Goal: Information Seeking & Learning: Check status

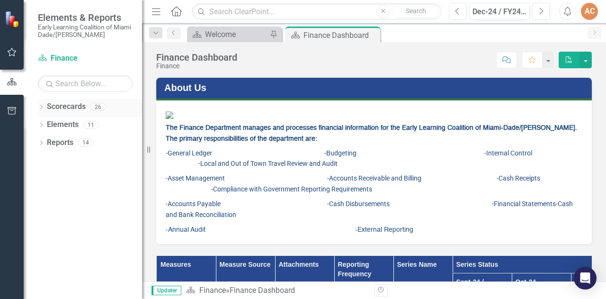
click at [52, 107] on link "Scorecards" at bounding box center [66, 106] width 39 height 11
click at [43, 108] on icon "Dropdown" at bounding box center [41, 107] width 7 height 5
click at [67, 119] on link "Early Learning Coalition" at bounding box center [97, 124] width 90 height 11
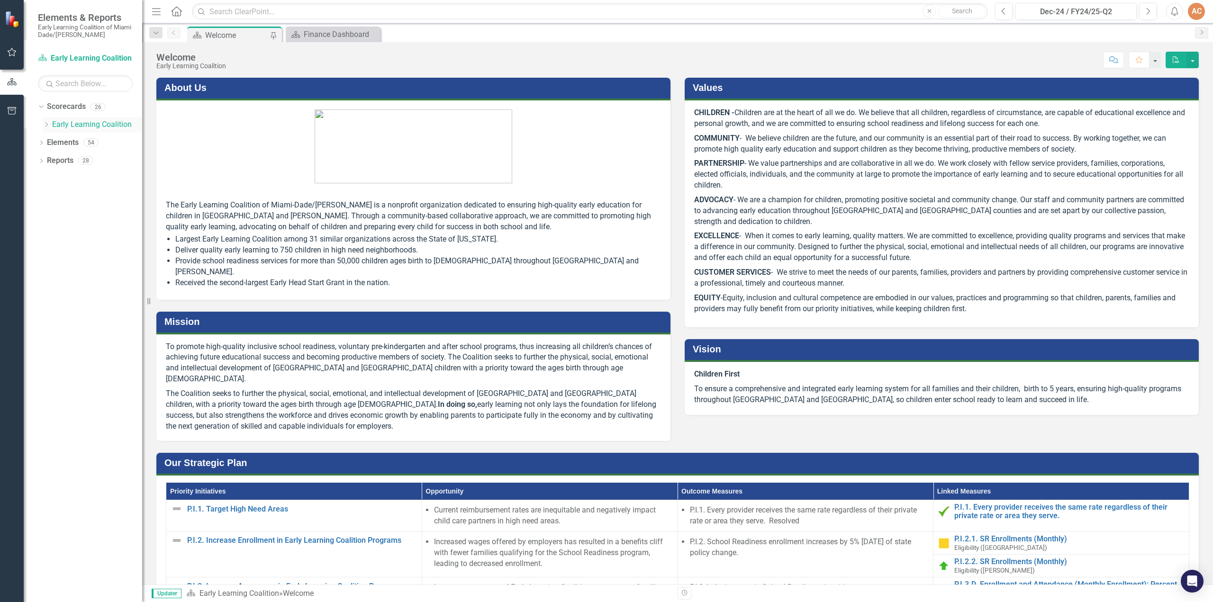
click at [100, 125] on link "Early Learning Coalition" at bounding box center [97, 124] width 90 height 11
click at [41, 143] on icon "Dropdown" at bounding box center [41, 143] width 7 height 5
click at [326, 29] on div "Finance Dashboard" at bounding box center [335, 34] width 63 height 12
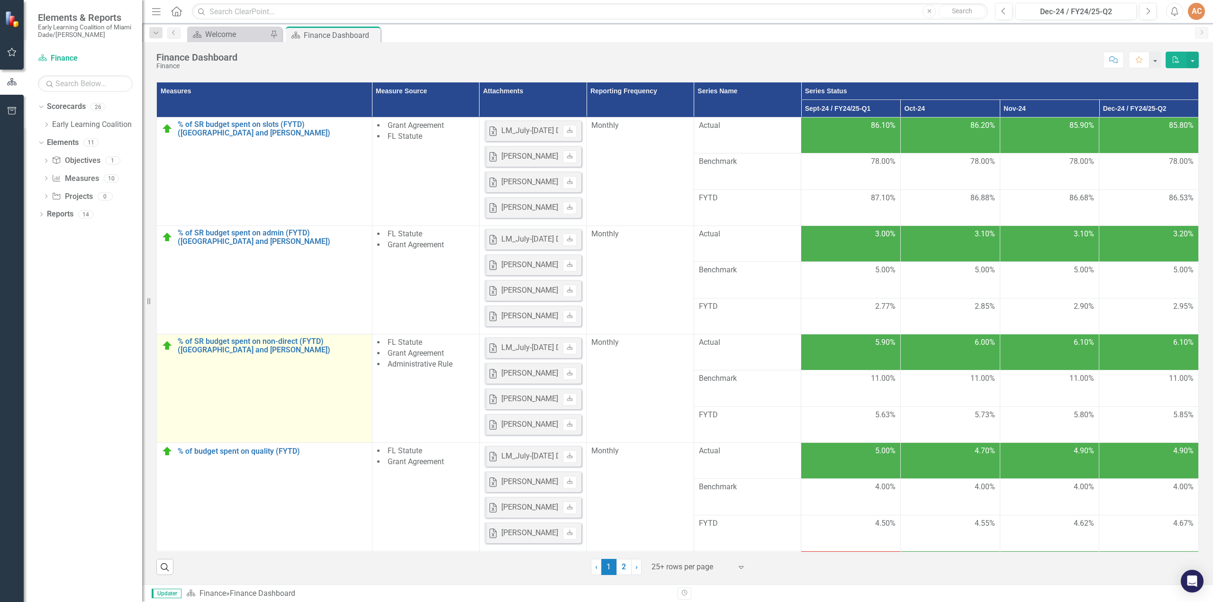
scroll to position [406, 0]
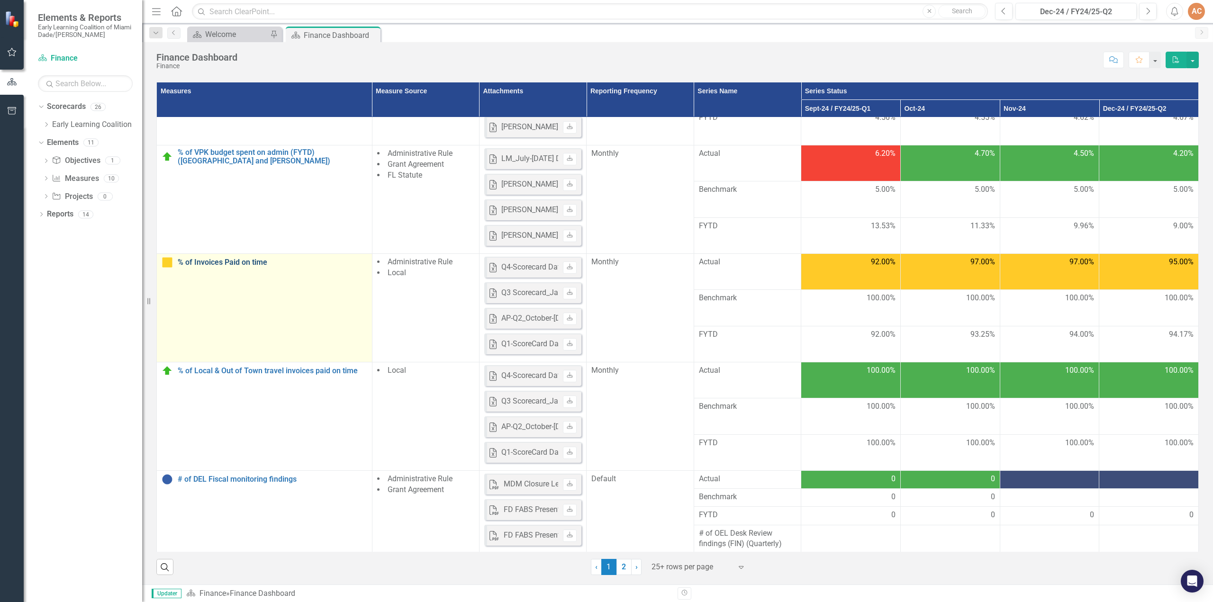
click at [213, 260] on link "% of Invoices Paid on time" at bounding box center [272, 262] width 189 height 9
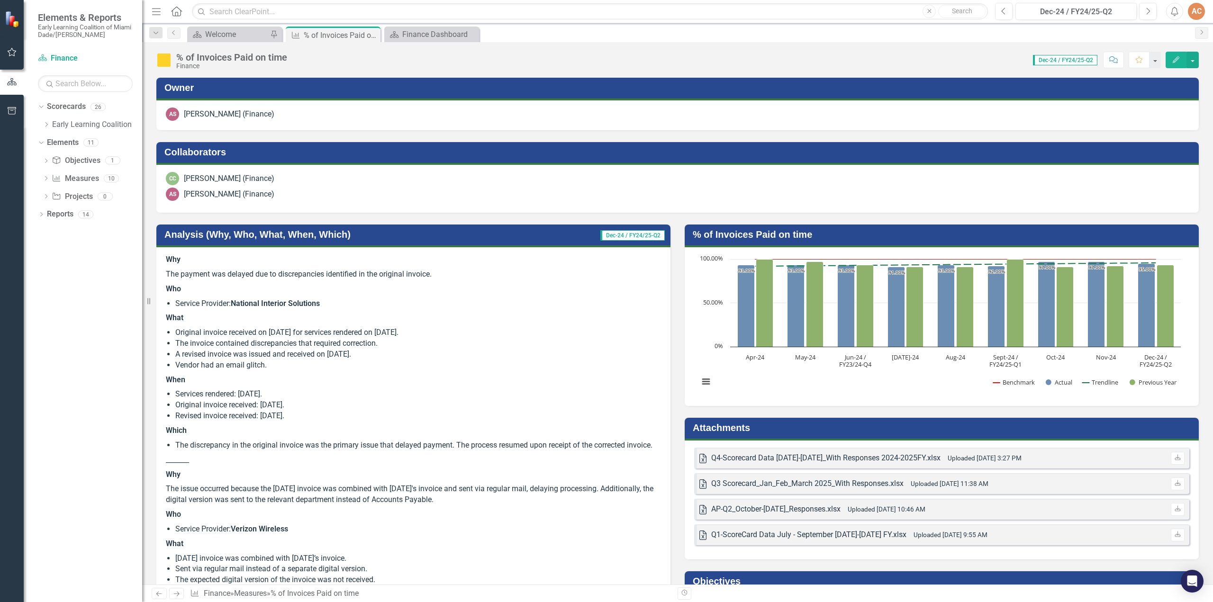
drag, startPoint x: 165, startPoint y: 257, endPoint x: 236, endPoint y: 372, distance: 135.3
click at [606, 62] on button "button" at bounding box center [1192, 60] width 12 height 17
click at [606, 73] on link "Edit Edit Measure" at bounding box center [1152, 77] width 92 height 18
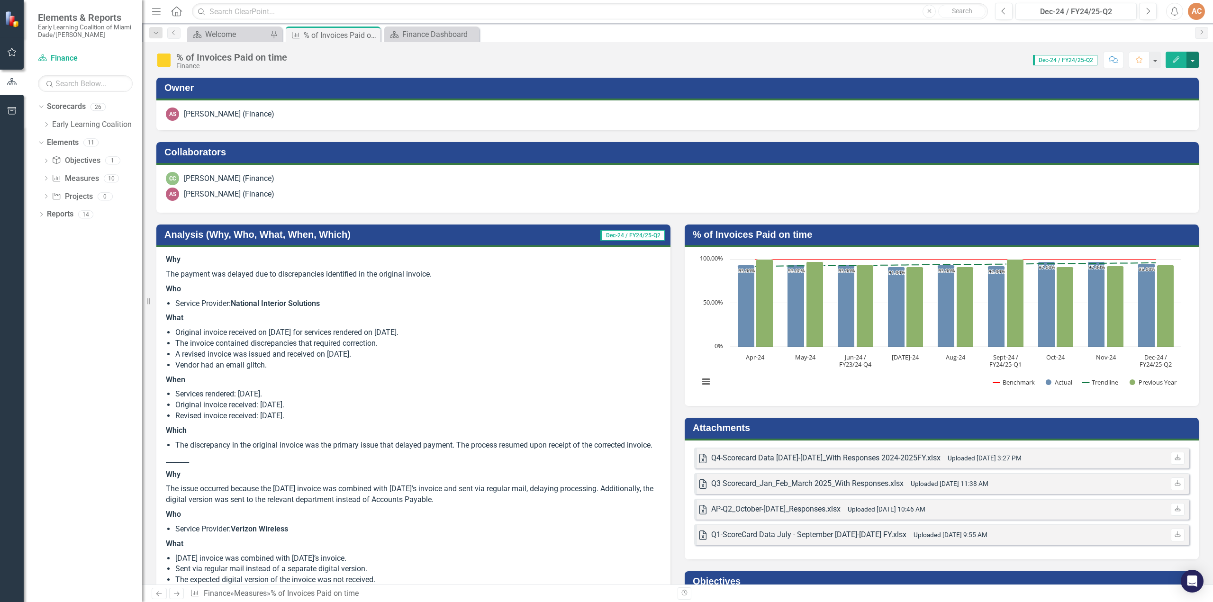
click at [606, 61] on button "button" at bounding box center [1192, 60] width 12 height 17
click at [606, 79] on link "Edit Edit Measure" at bounding box center [1152, 77] width 92 height 18
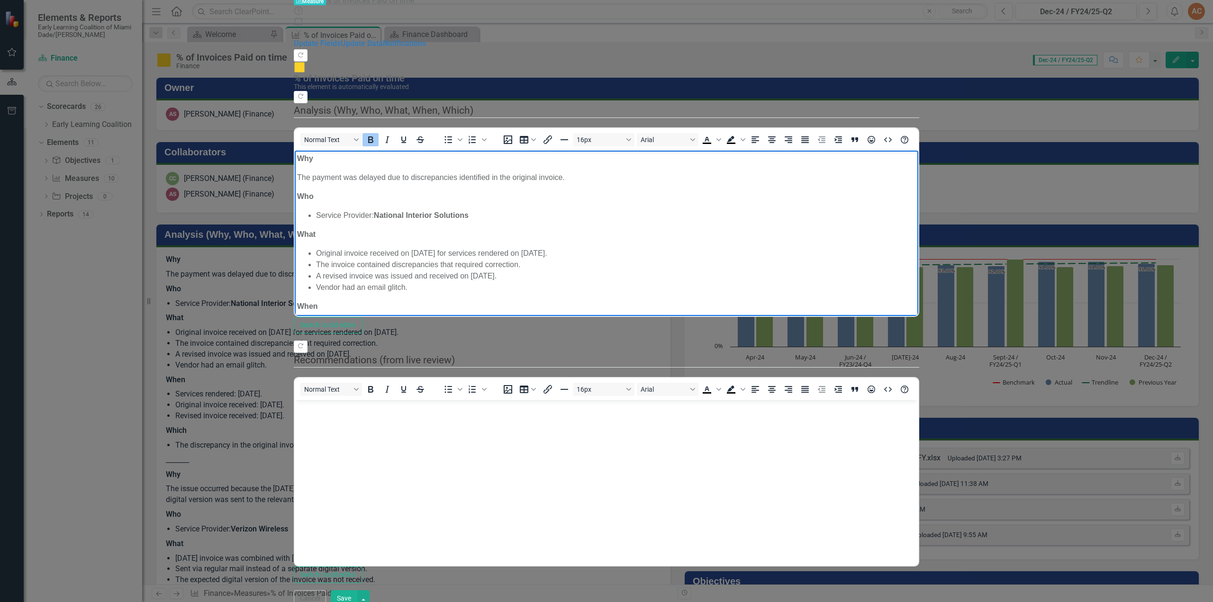
click at [297, 156] on strong "Why" at bounding box center [305, 158] width 16 height 8
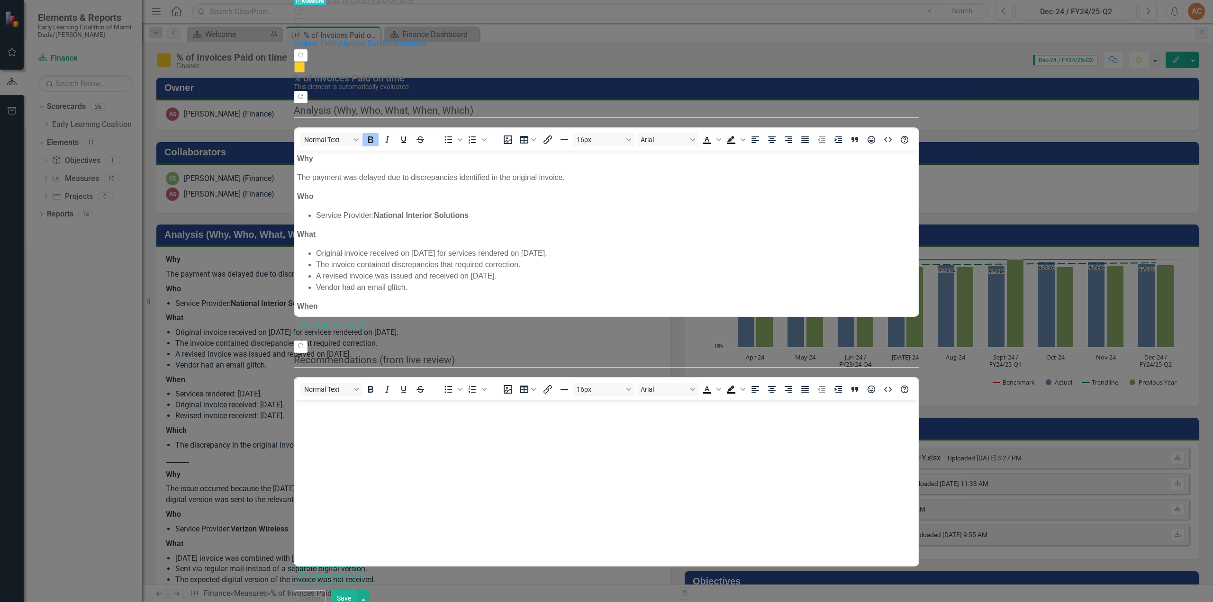
click at [303, 29] on icon "Close" at bounding box center [298, 33] width 9 height 8
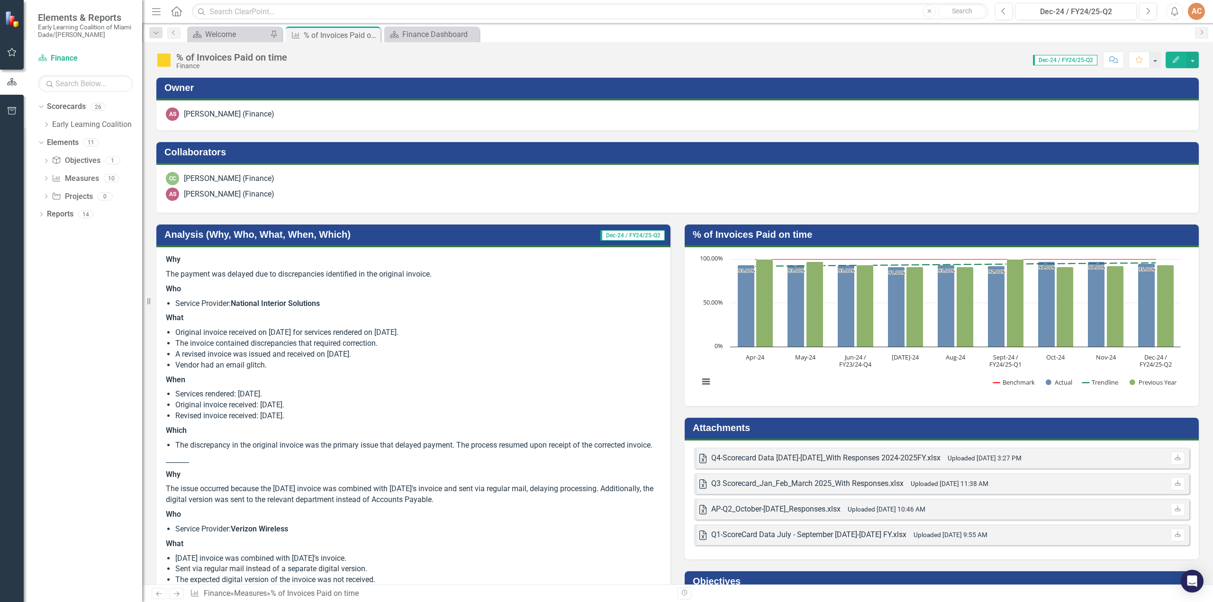
click at [606, 57] on span "Dec-24 / FY24/25-Q2" at bounding box center [1065, 60] width 64 height 10
click at [606, 59] on span "Dec-24 / FY24/25-Q2" at bounding box center [1065, 60] width 64 height 10
click at [606, 60] on span "Dec-24 / FY24/25-Q2" at bounding box center [1065, 60] width 64 height 10
click at [606, 64] on button "button" at bounding box center [1154, 60] width 12 height 17
click at [606, 61] on button "button" at bounding box center [1192, 60] width 12 height 17
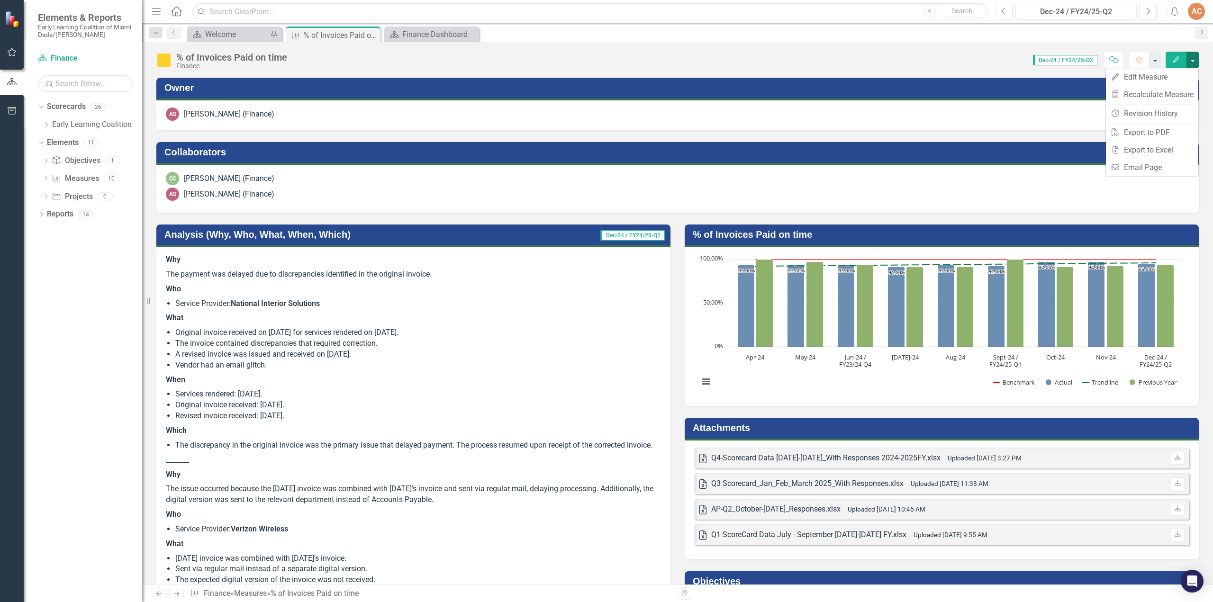
drag, startPoint x: 1059, startPoint y: 99, endPoint x: 1054, endPoint y: 99, distance: 4.8
click at [606, 99] on div "Owner" at bounding box center [677, 89] width 1042 height 23
click at [606, 59] on span "Dec-24 / FY24/25-Q2" at bounding box center [1065, 60] width 64 height 10
click at [606, 54] on div "Dec-24 / FY24/25-Q2" at bounding box center [1063, 59] width 70 height 11
click at [606, 59] on span "Dec-24 / FY24/25-Q2" at bounding box center [1065, 60] width 64 height 10
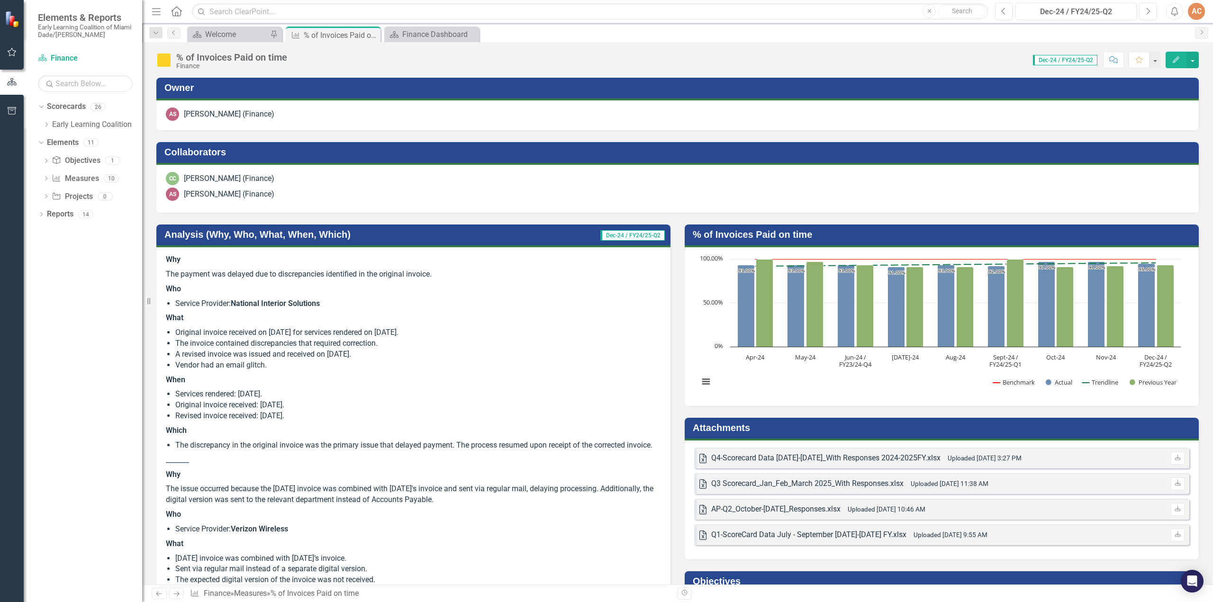
click at [606, 61] on span "Dec-24 / FY24/25-Q2" at bounding box center [1065, 60] width 64 height 10
click at [606, 234] on span "Dec-24 / FY24/25-Q2" at bounding box center [632, 235] width 64 height 10
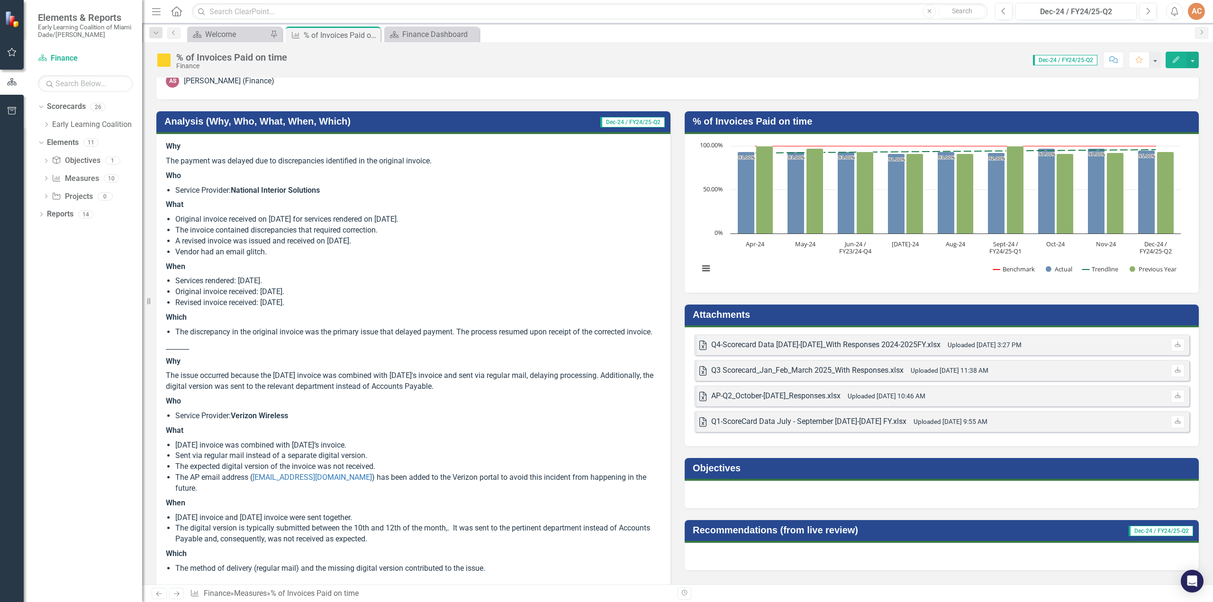
scroll to position [154, 0]
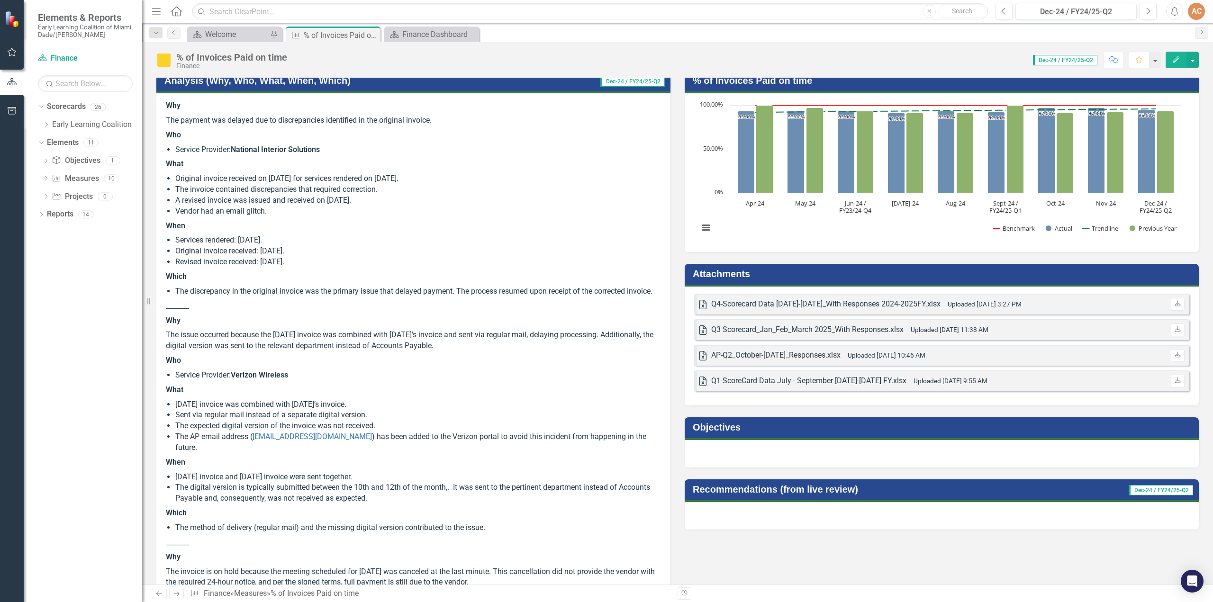
click at [424, 24] on div "Dropdown Search Scorecard Welcome Pin Measure % of Invoices Paid on time Pin Sc…" at bounding box center [677, 32] width 1070 height 19
click at [425, 31] on div "Finance Dashboard" at bounding box center [433, 34] width 63 height 12
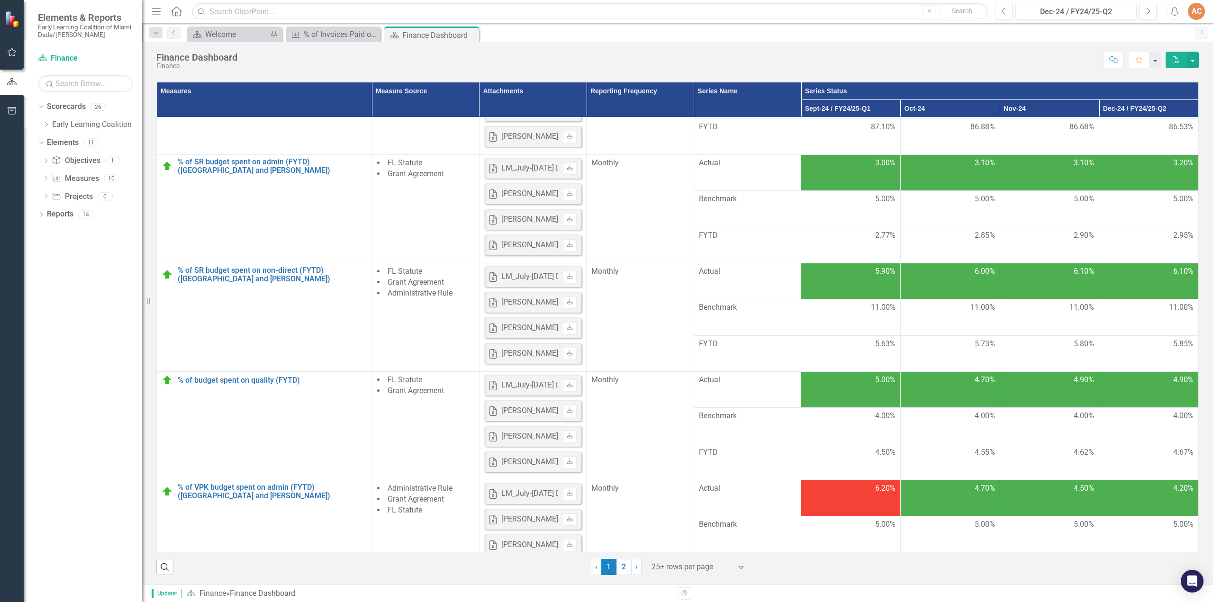
scroll to position [173, 0]
click at [606, 117] on th "Dec-24 / FY24/25-Q2" at bounding box center [1148, 109] width 99 height 18
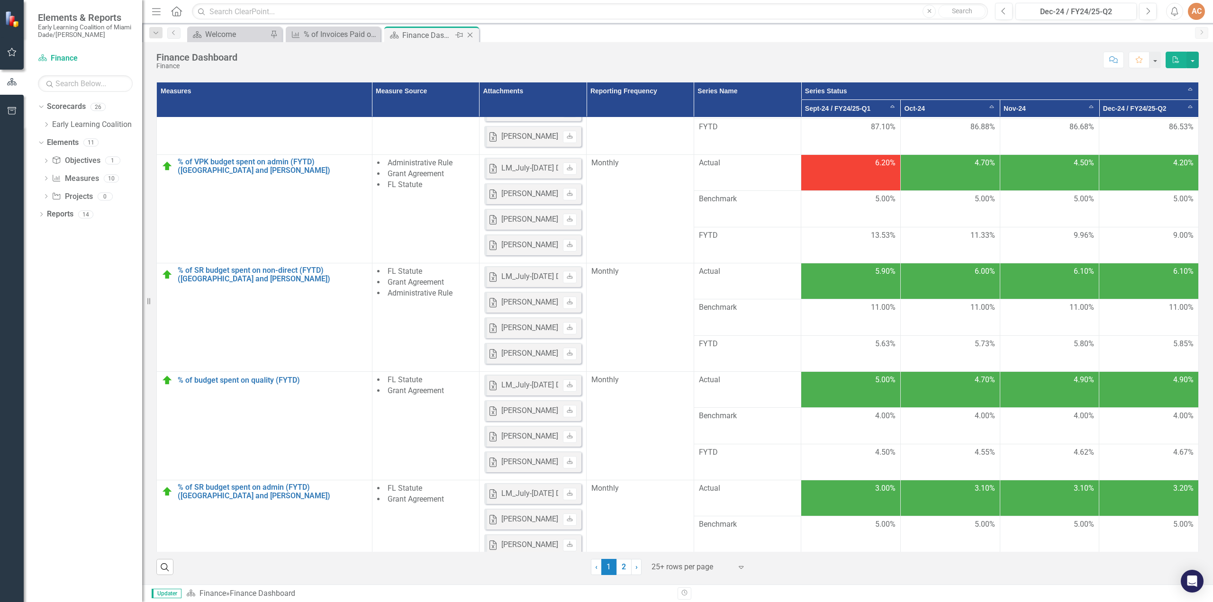
click at [471, 33] on icon at bounding box center [469, 35] width 5 height 5
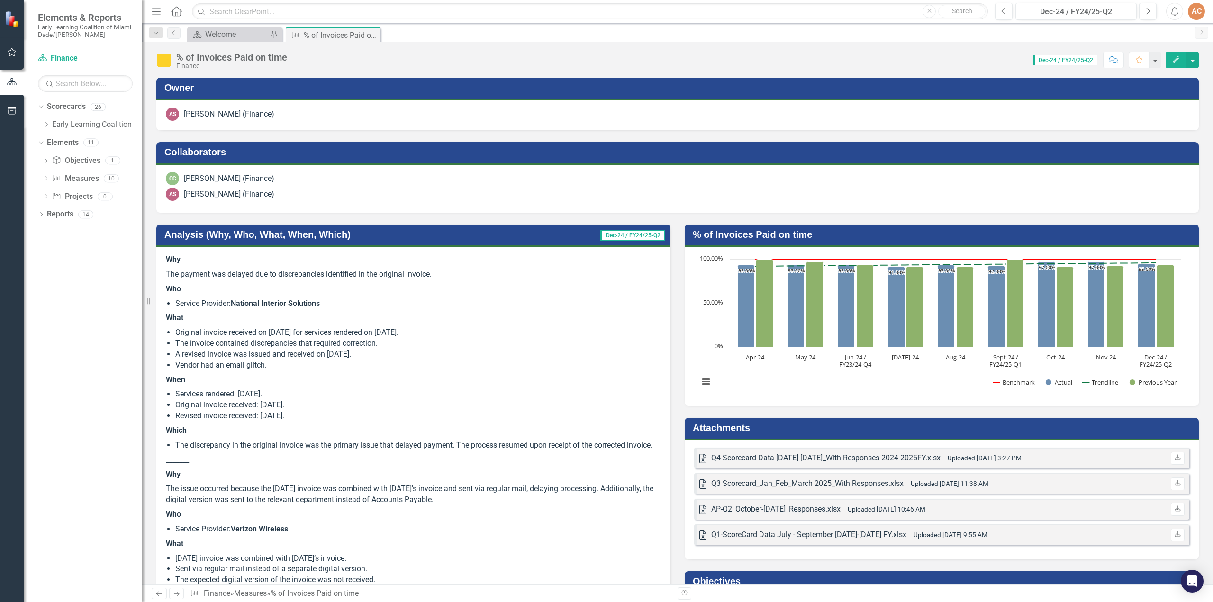
click at [274, 233] on h3 "Analysis (Why, Who, What, When, Which)" at bounding box center [349, 234] width 371 height 10
click at [606, 58] on span "Dec-24 / FY24/25-Q2" at bounding box center [1065, 60] width 64 height 10
click at [606, 63] on button "button" at bounding box center [1154, 60] width 12 height 17
click at [606, 64] on button "button" at bounding box center [1192, 60] width 12 height 17
click at [546, 66] on div "Score: N/A Dec-24 / FY24/25-Q2 Completed Comment Favorite Edit" at bounding box center [745, 60] width 907 height 16
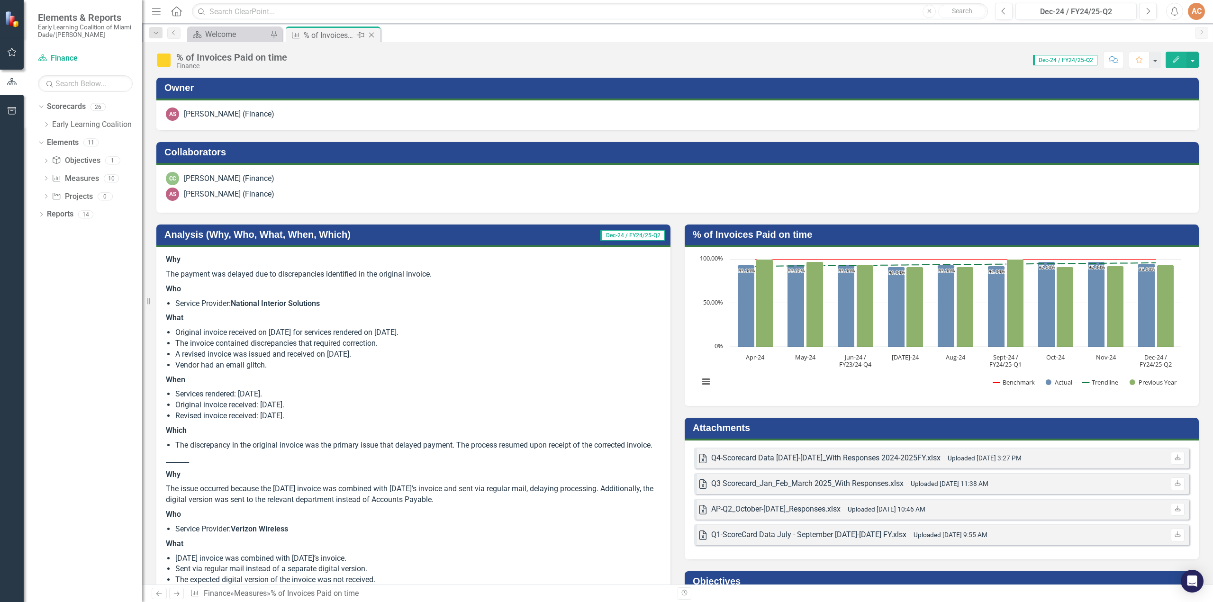
click at [375, 32] on icon "Close" at bounding box center [371, 35] width 9 height 8
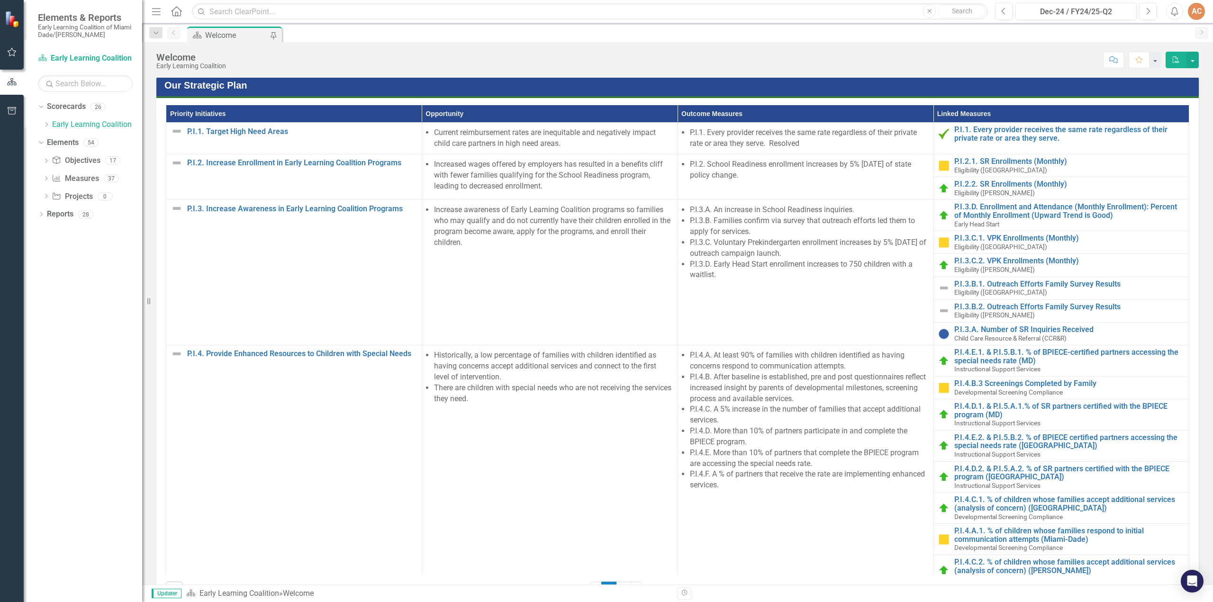
scroll to position [387, 0]
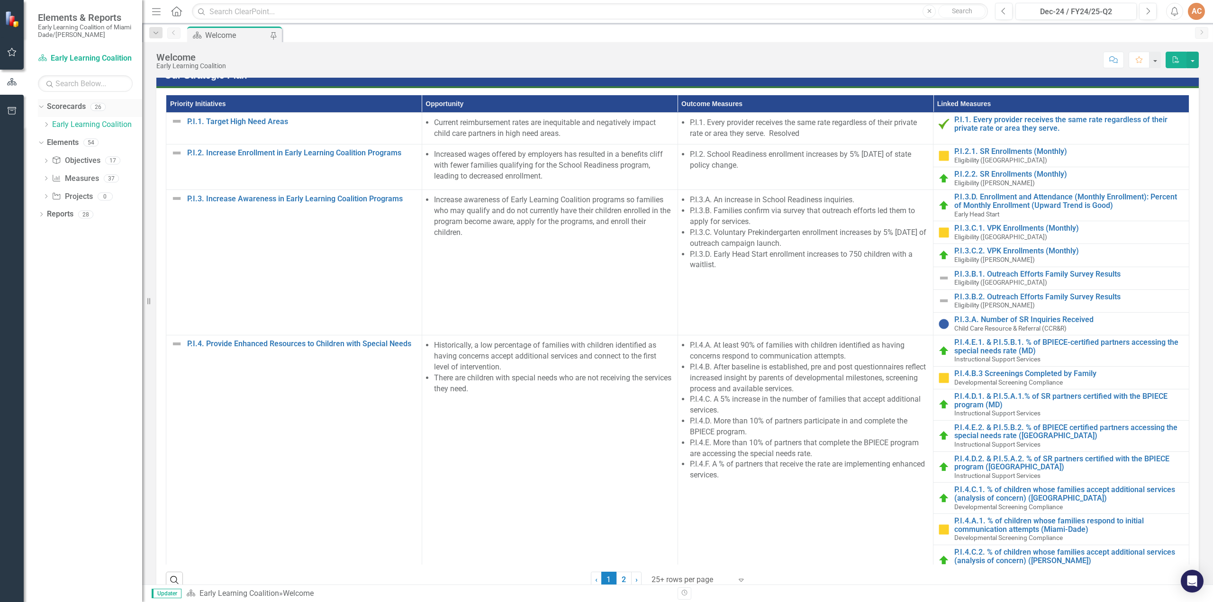
click at [62, 108] on link "Scorecards" at bounding box center [66, 106] width 39 height 11
click at [96, 106] on div "26" at bounding box center [97, 107] width 15 height 8
click at [97, 126] on link "Early Learning Coalition" at bounding box center [97, 124] width 90 height 11
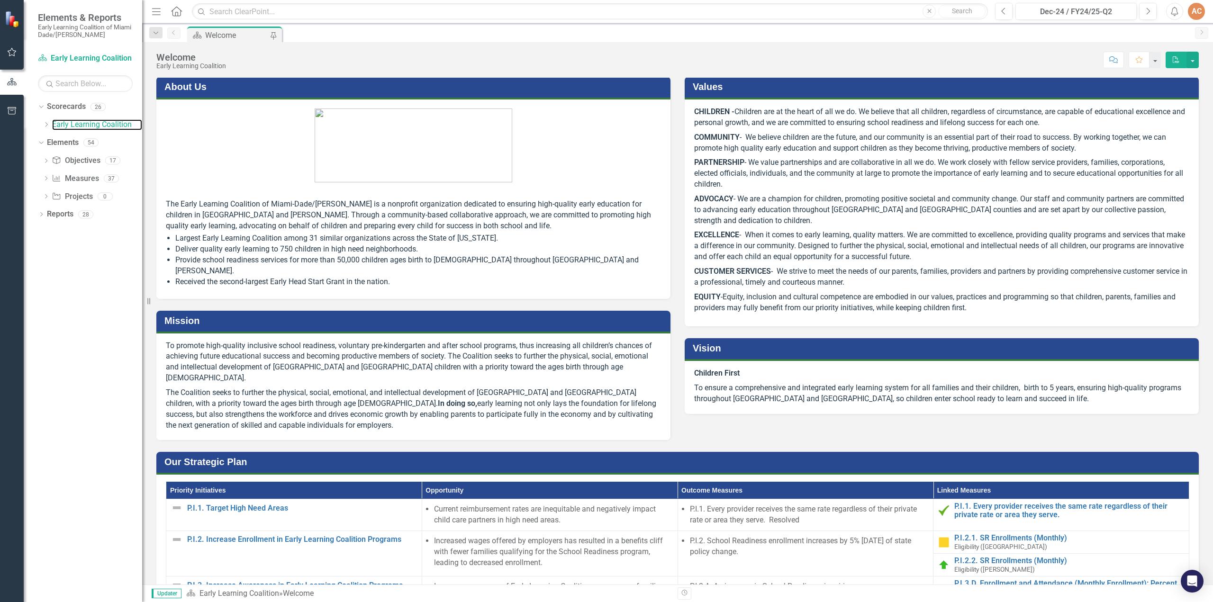
scroll to position [0, 0]
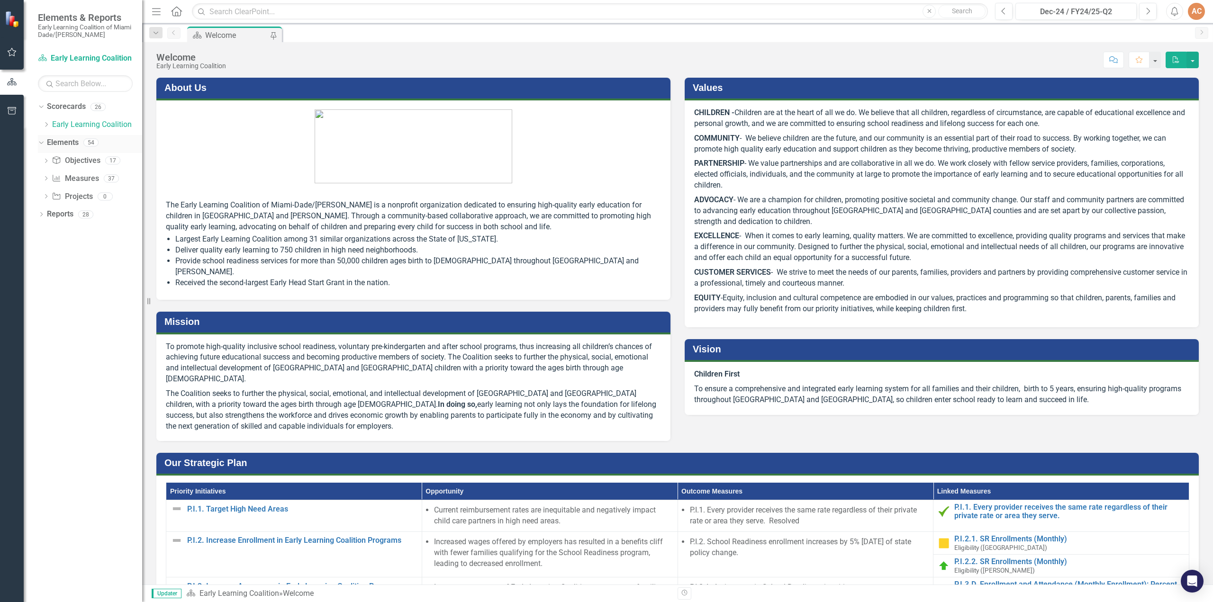
click at [96, 143] on div "54" at bounding box center [90, 143] width 15 height 8
click at [114, 162] on div "17" at bounding box center [112, 161] width 15 height 8
click at [109, 175] on div "37" at bounding box center [111, 178] width 15 height 8
click at [12, 19] on img at bounding box center [13, 19] width 17 height 17
click at [156, 31] on icon "Dropdown" at bounding box center [156, 33] width 9 height 7
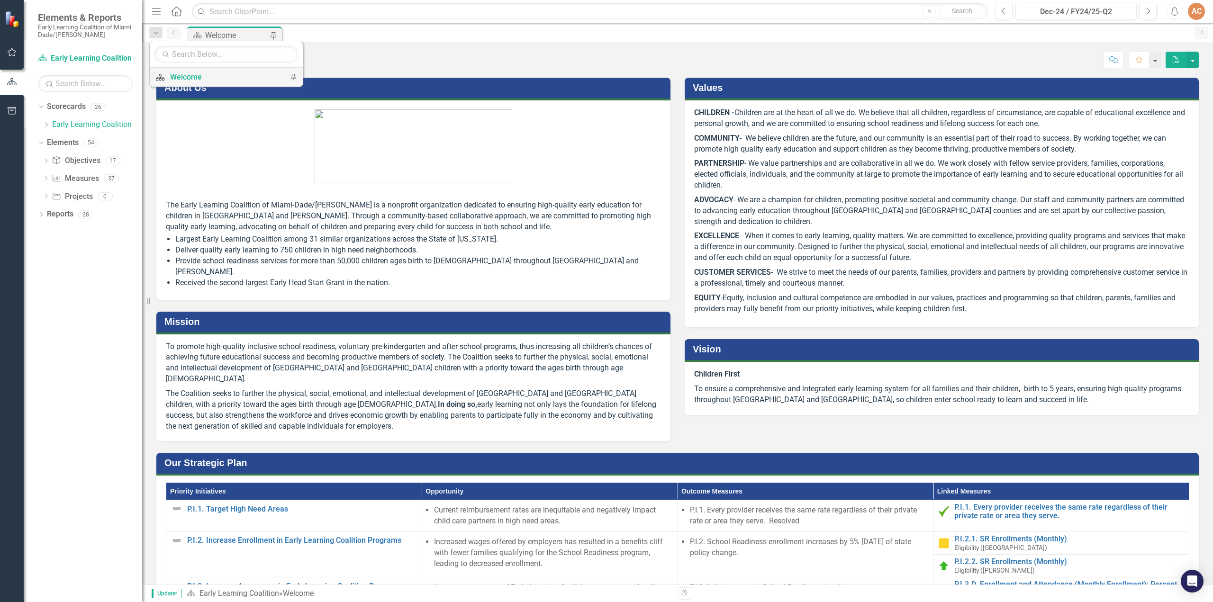
click at [187, 74] on div "Welcome" at bounding box center [224, 77] width 109 height 12
click at [60, 110] on link "Scorecards" at bounding box center [66, 106] width 39 height 11
click at [94, 99] on div "Scorecards 26" at bounding box center [94, 108] width 95 height 18
click at [98, 101] on div "Scorecards 26" at bounding box center [94, 108] width 95 height 18
click at [84, 141] on div "54" at bounding box center [90, 143] width 15 height 8
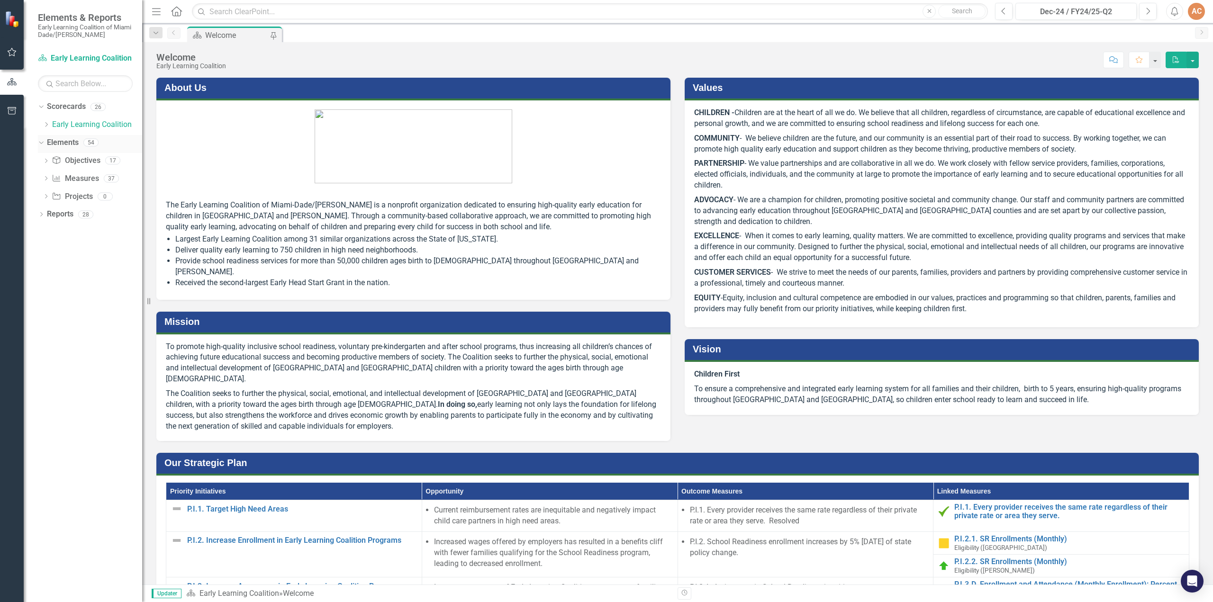
click at [65, 136] on div "Elements" at bounding box center [63, 143] width 32 height 16
click at [60, 143] on link "Elements" at bounding box center [63, 142] width 32 height 11
click at [59, 219] on link "Reports" at bounding box center [60, 214] width 27 height 11
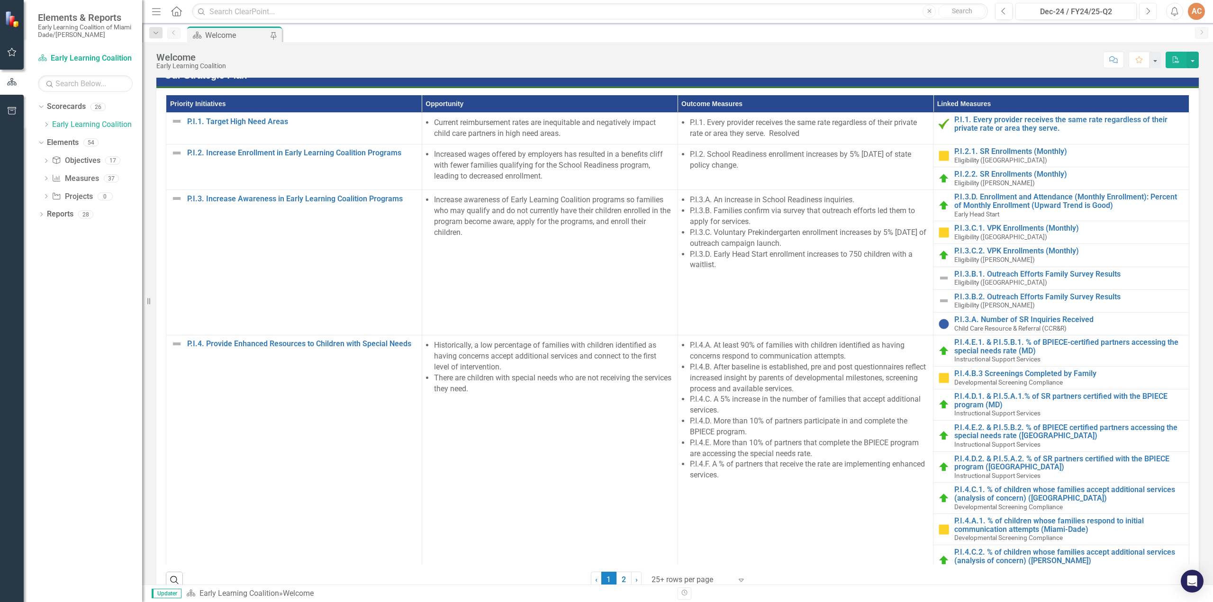
click at [606, 11] on icon "Next" at bounding box center [1147, 11] width 5 height 9
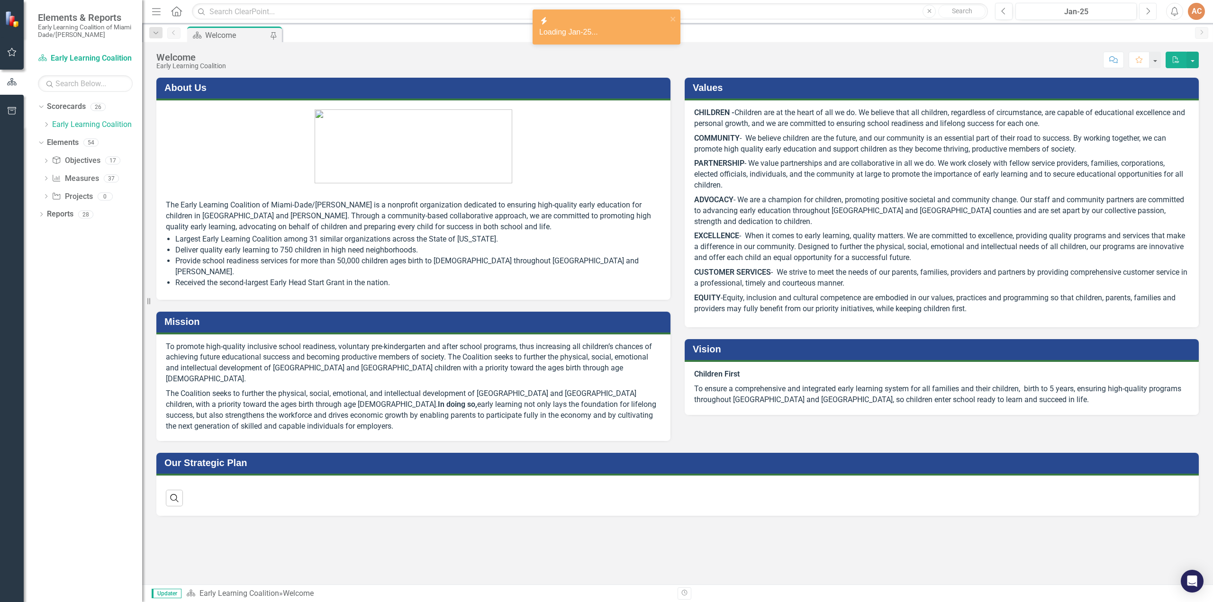
click at [606, 11] on icon "button" at bounding box center [1148, 11] width 4 height 7
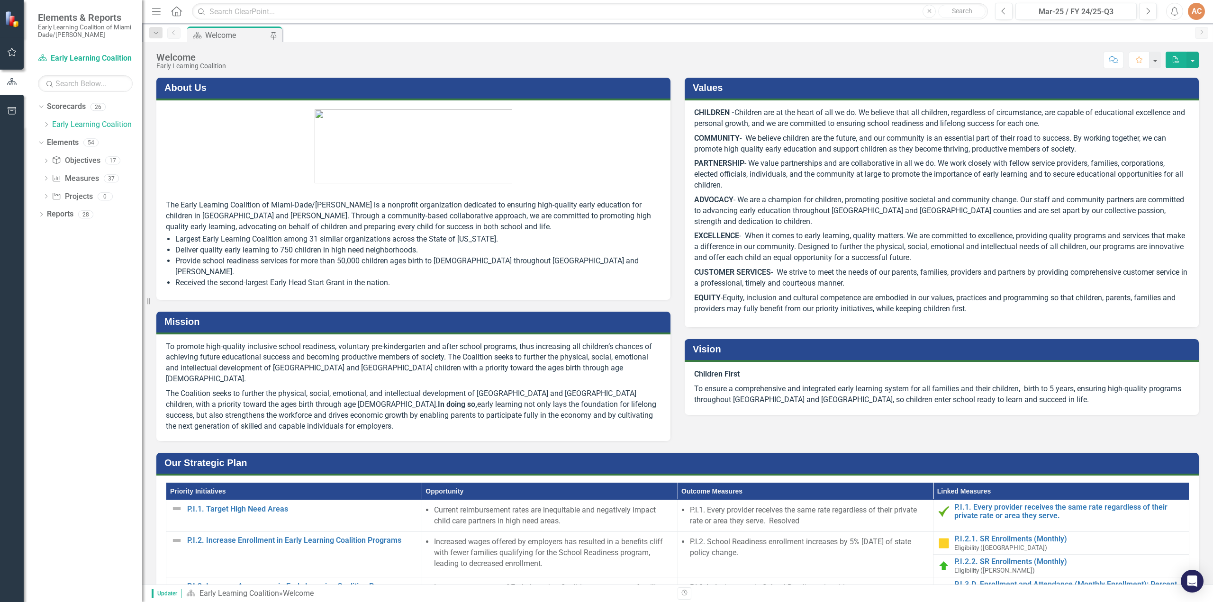
drag, startPoint x: 1205, startPoint y: 353, endPoint x: 1180, endPoint y: 420, distance: 71.6
click at [606, 298] on div "About Us The Early Learning Coalition of Miami-Dade/Monroe is a nonprofit organ…" at bounding box center [677, 530] width 1070 height 929
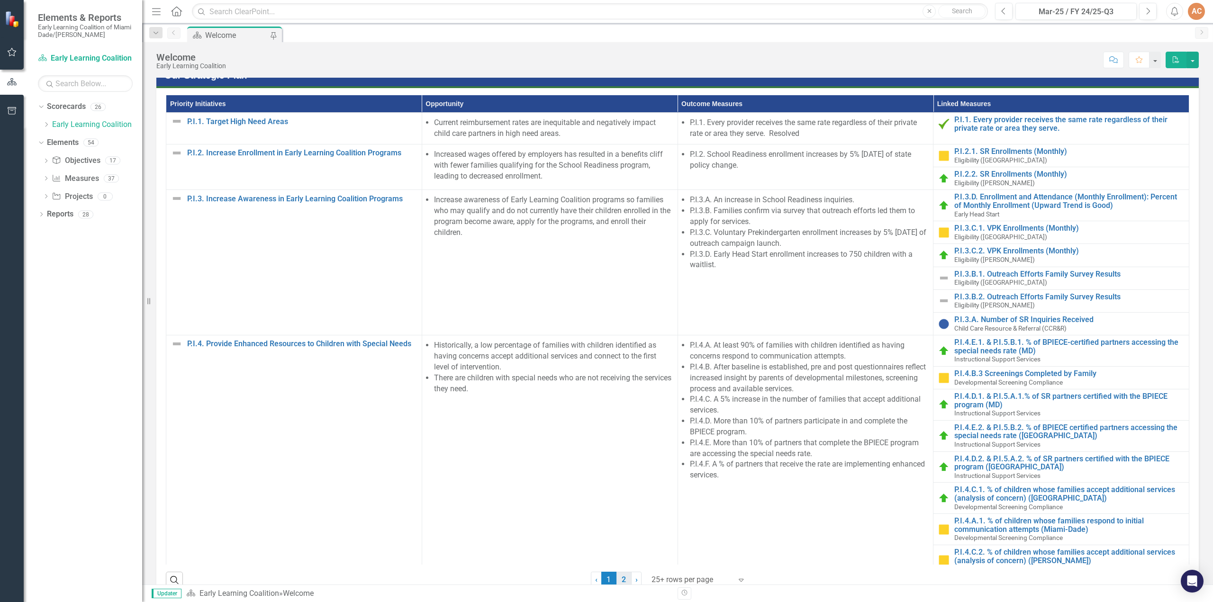
click at [606, 298] on link "2" at bounding box center [623, 580] width 15 height 16
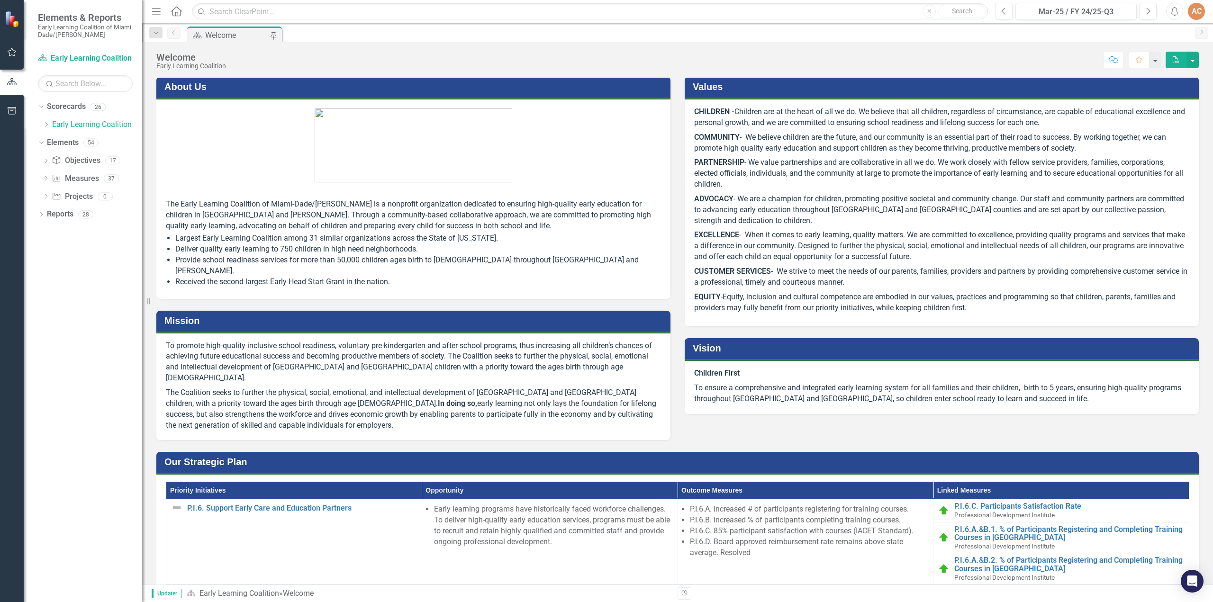
scroll to position [0, 0]
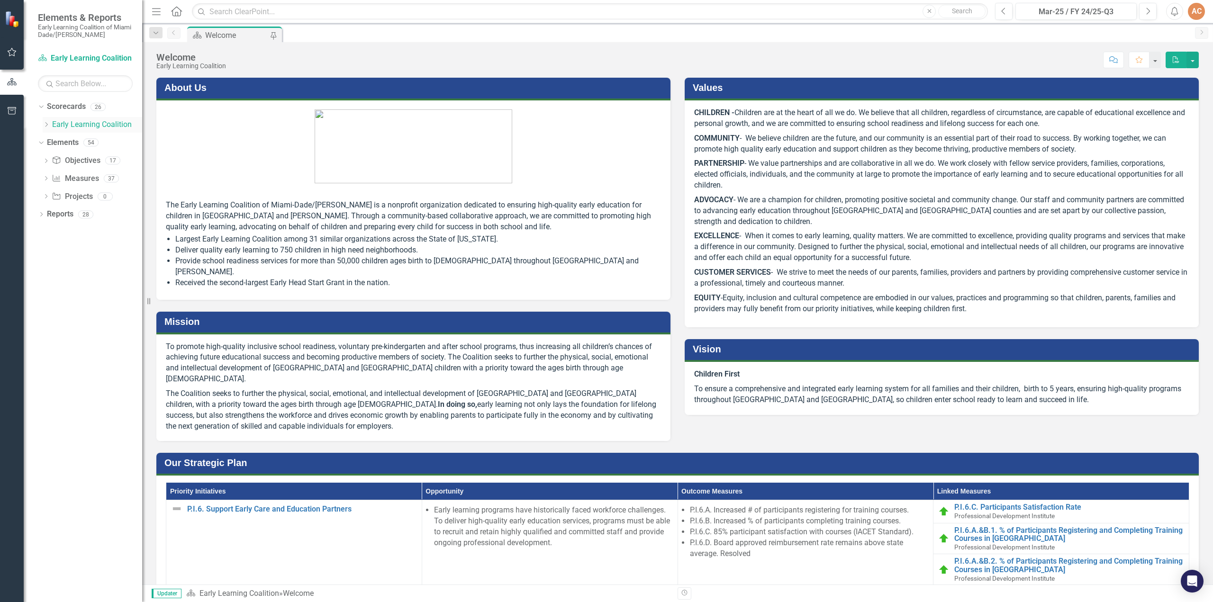
click at [69, 126] on link "Early Learning Coalition" at bounding box center [97, 124] width 90 height 11
click at [67, 121] on link "Early Learning Coalition" at bounding box center [97, 124] width 90 height 11
click at [63, 104] on link "Scorecards" at bounding box center [66, 106] width 39 height 11
click at [57, 109] on link "Scorecards" at bounding box center [66, 106] width 39 height 11
click at [40, 105] on icon "Dropdown" at bounding box center [39, 106] width 5 height 7
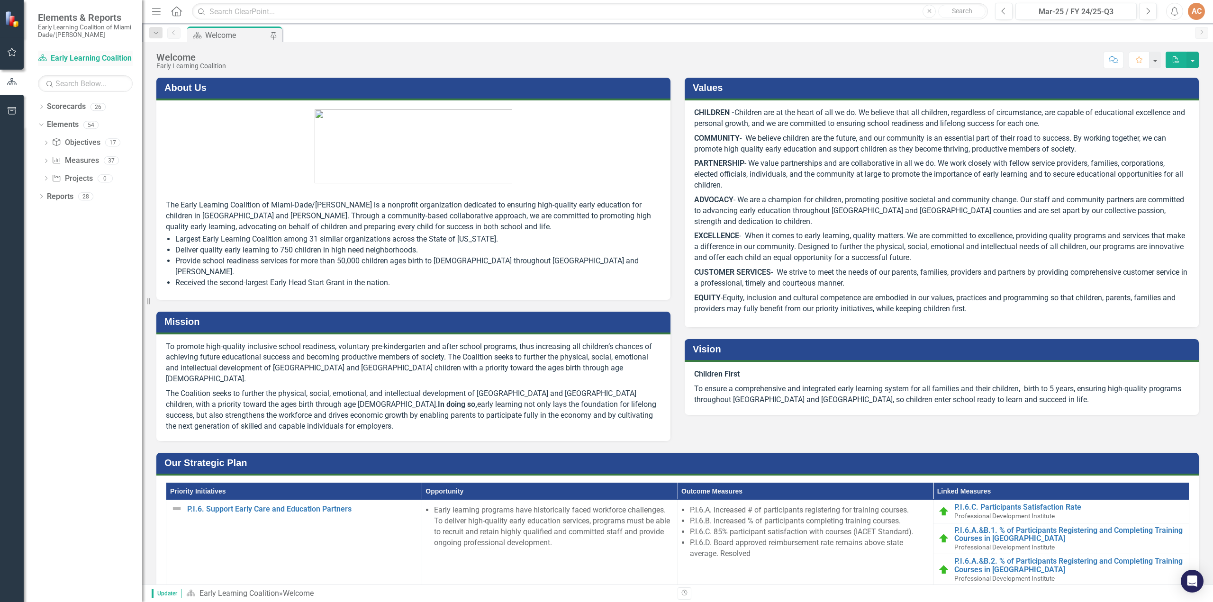
click at [87, 57] on link "Scorecard Early Learning Coalition" at bounding box center [85, 58] width 95 height 11
click at [606, 12] on div "Mar-25 / FY 24/25-Q3" at bounding box center [1075, 11] width 115 height 11
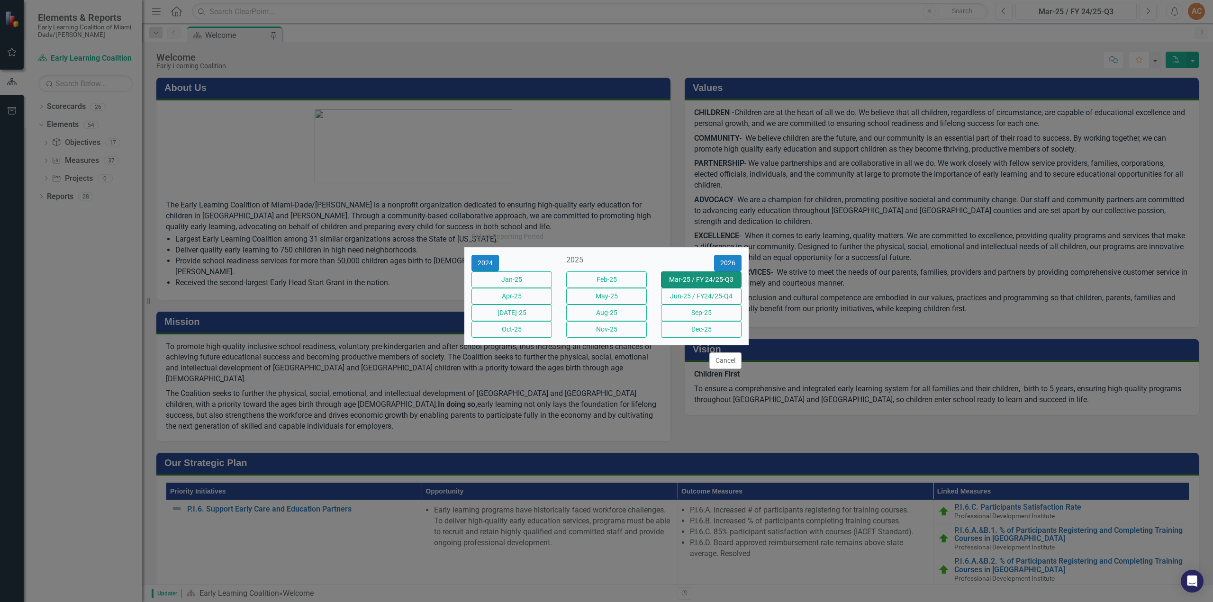
click at [606, 272] on button "Mar-25 / FY 24/25-Q3" at bounding box center [701, 279] width 81 height 17
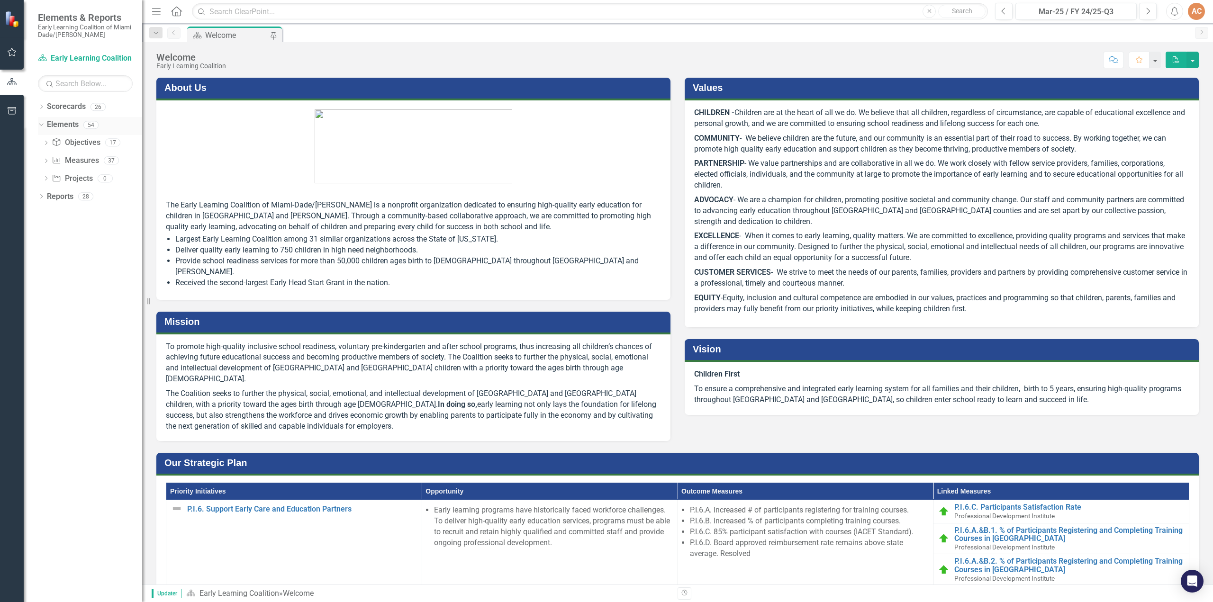
click at [60, 128] on link "Elements" at bounding box center [63, 124] width 32 height 11
click at [39, 124] on icon at bounding box center [41, 125] width 4 height 2
click at [92, 125] on div "54" at bounding box center [90, 125] width 15 height 8
click at [97, 105] on div "26" at bounding box center [97, 107] width 15 height 8
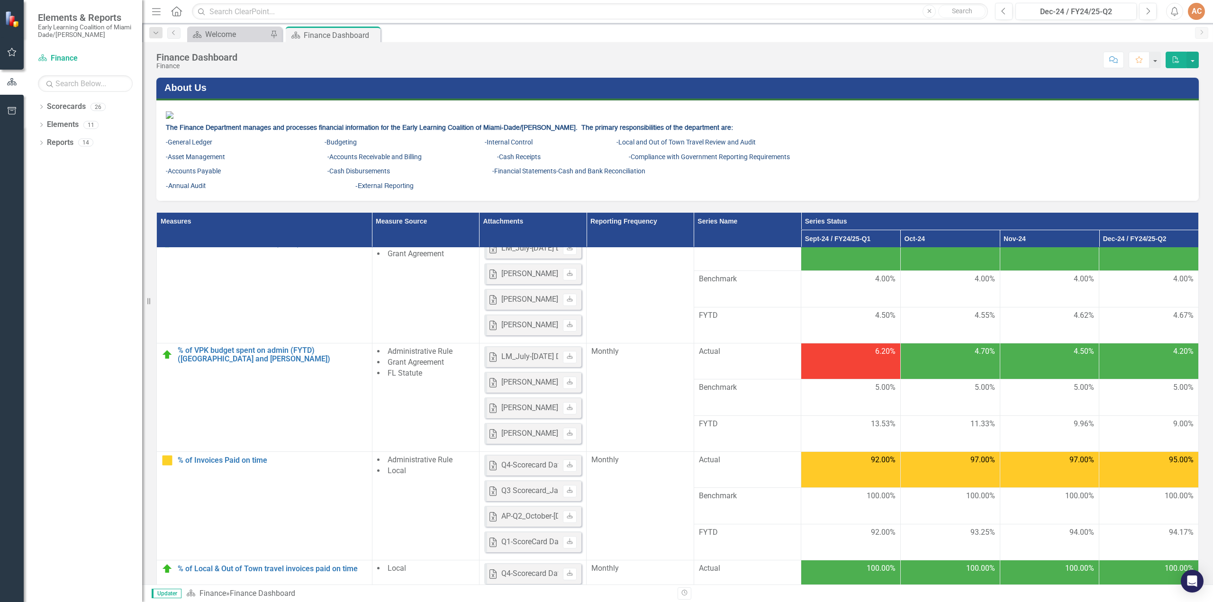
scroll to position [339, 0]
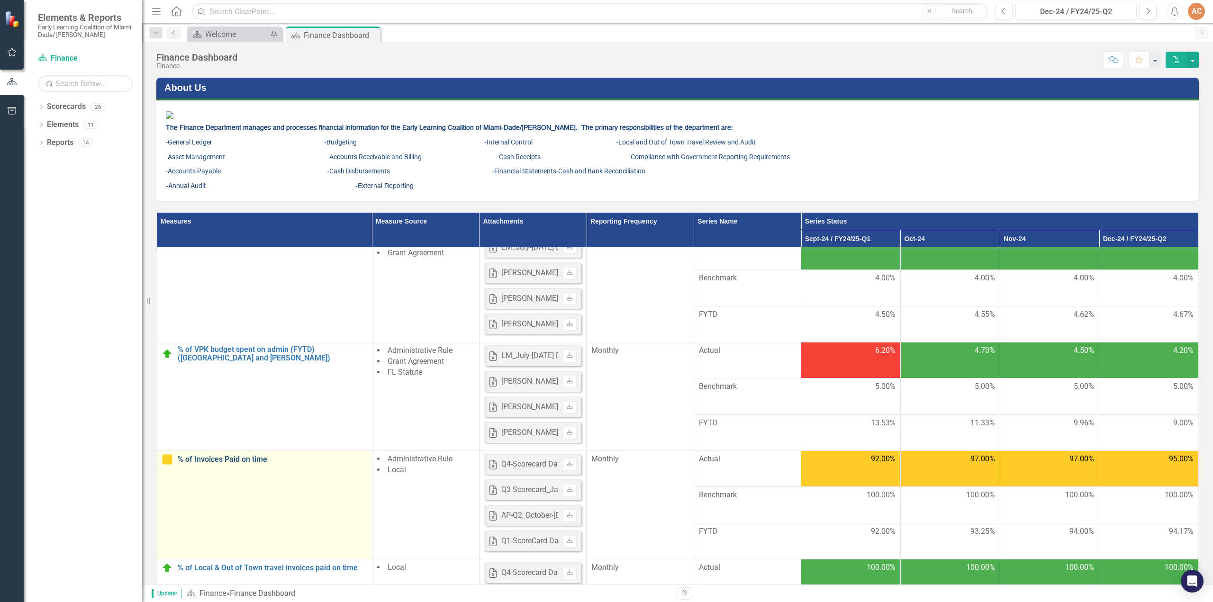
click at [235, 464] on link "% of Invoices Paid on time" at bounding box center [272, 459] width 189 height 9
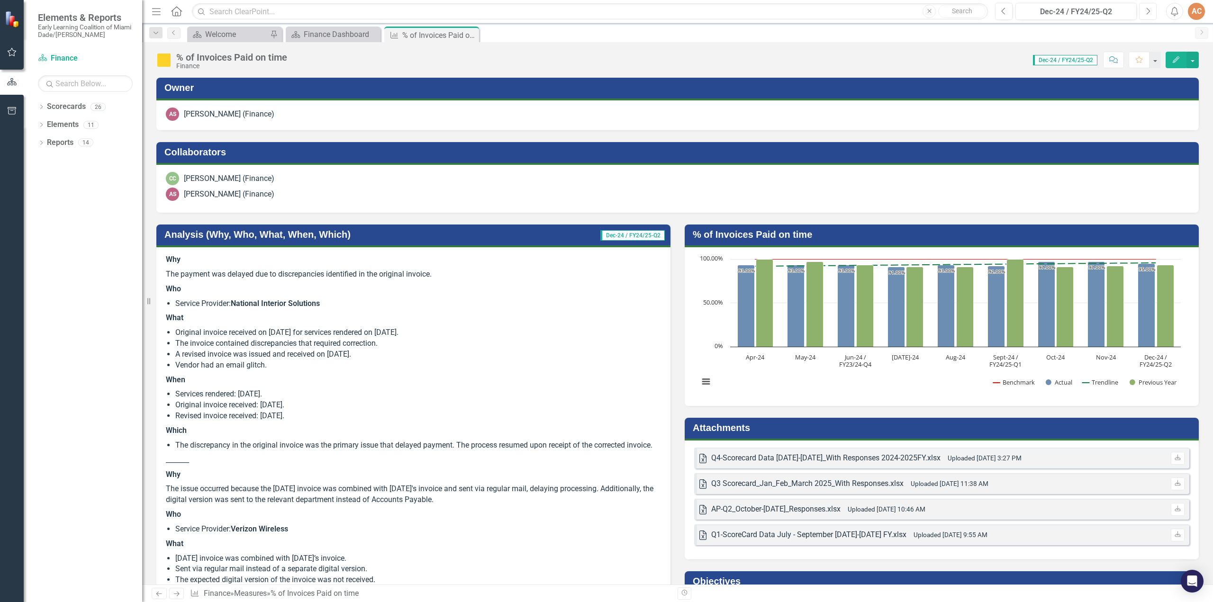
click at [1148, 14] on icon "Next" at bounding box center [1147, 11] width 5 height 9
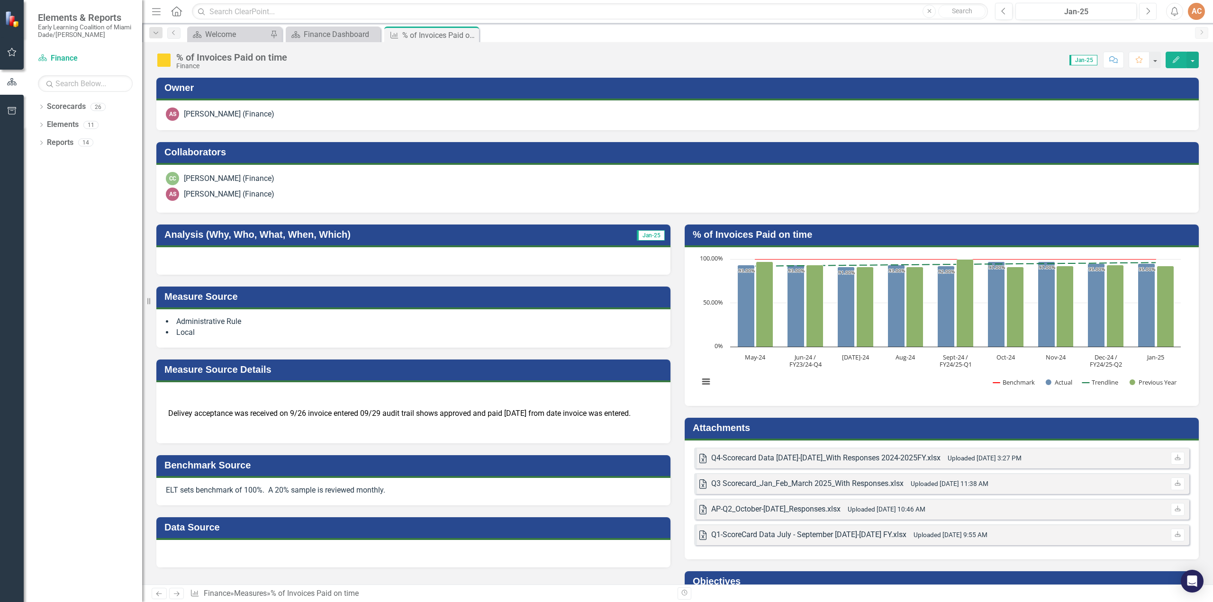
click at [1148, 14] on icon "Next" at bounding box center [1147, 11] width 5 height 9
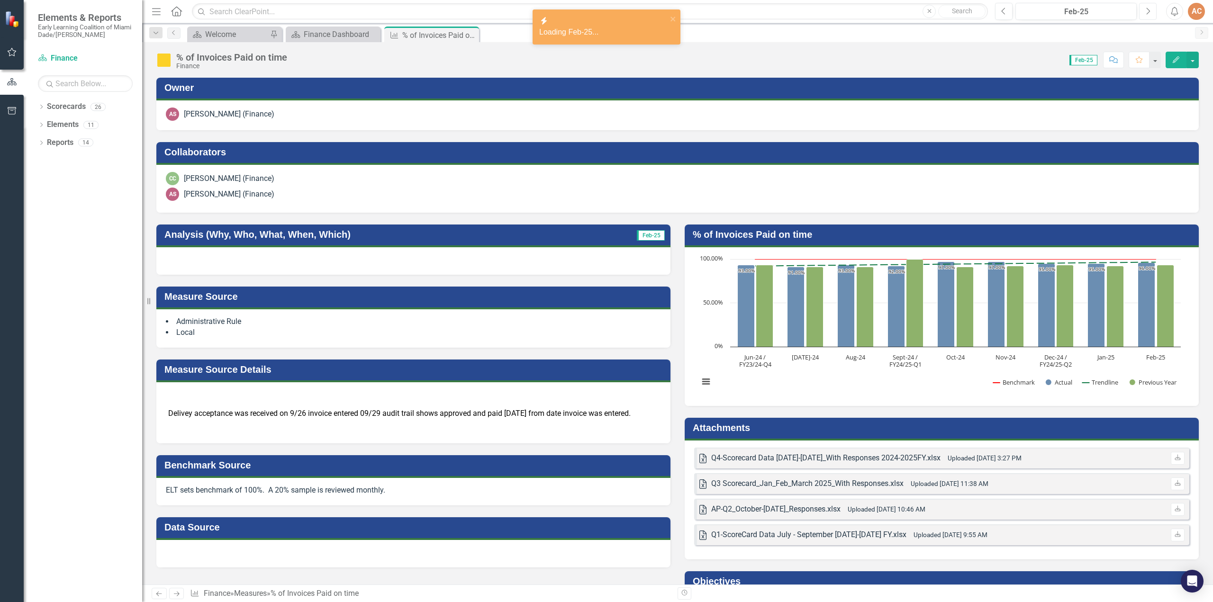
click at [1148, 14] on icon "Next" at bounding box center [1147, 11] width 5 height 9
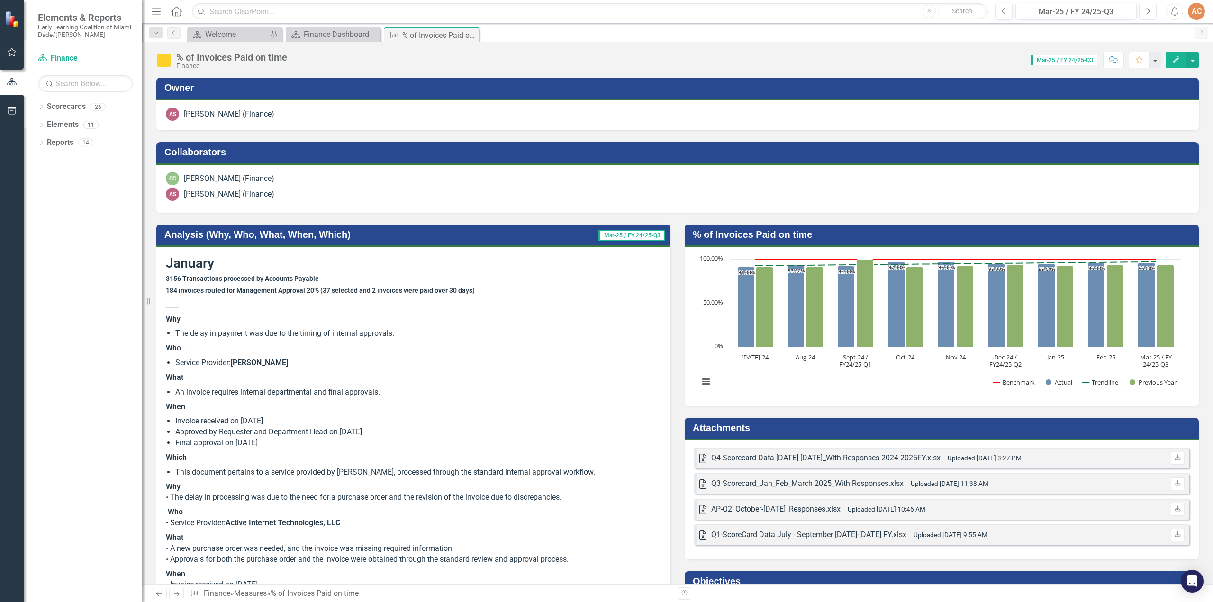
click at [1148, 14] on icon "Next" at bounding box center [1147, 11] width 5 height 9
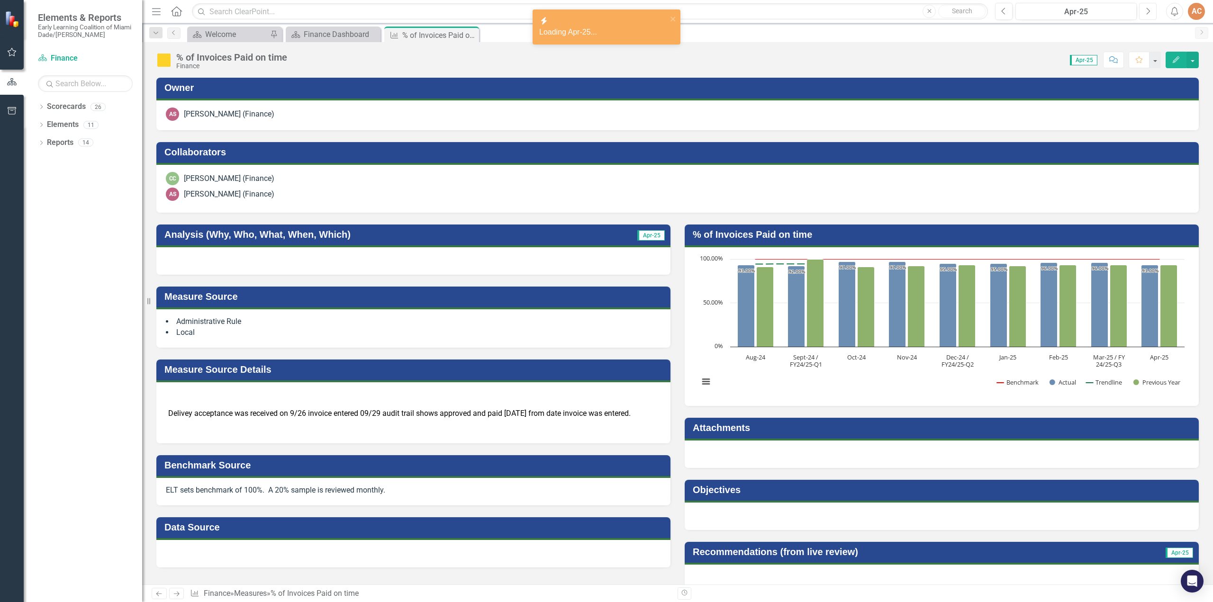
click at [1148, 14] on icon "Next" at bounding box center [1147, 11] width 5 height 9
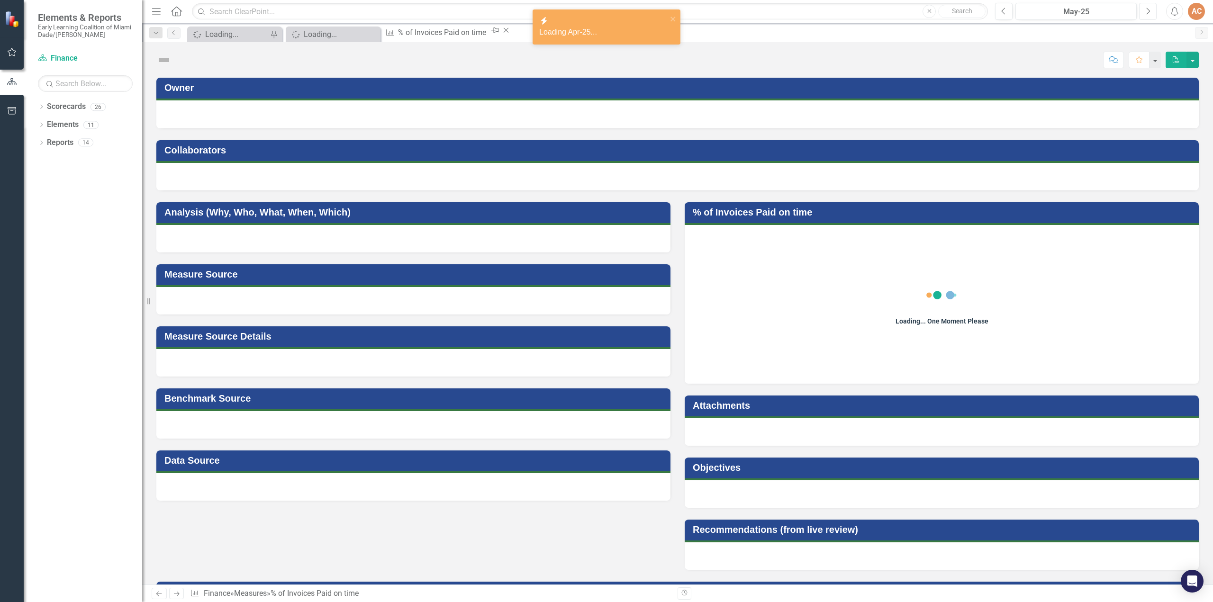
click at [1148, 14] on icon "Next" at bounding box center [1147, 11] width 5 height 9
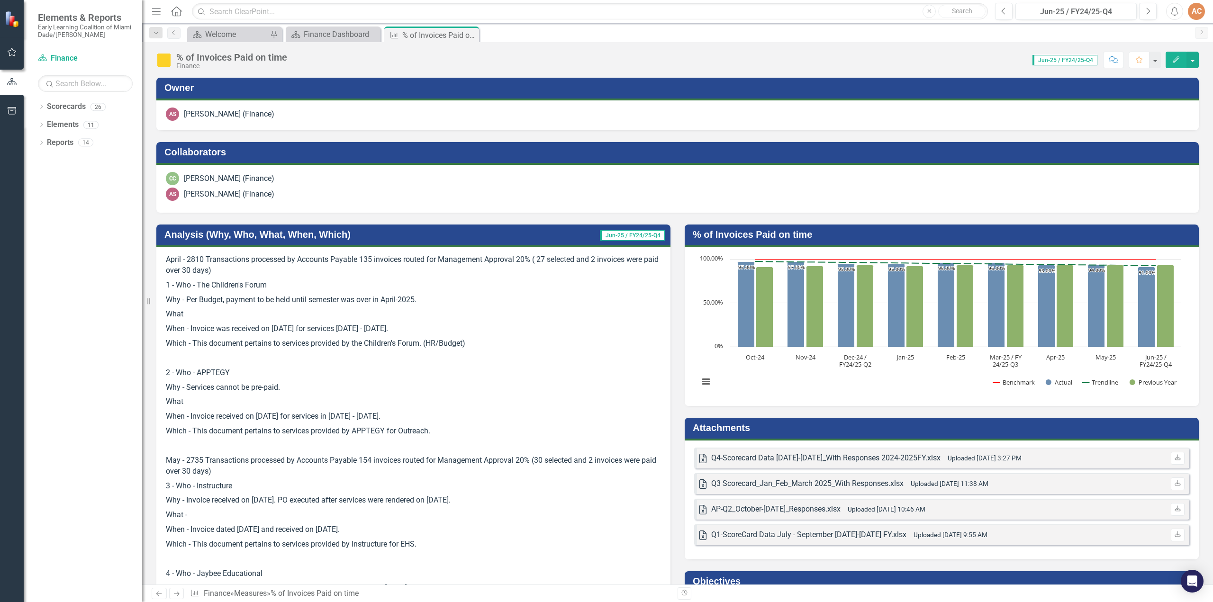
click at [1173, 61] on icon "button" at bounding box center [1175, 59] width 7 height 7
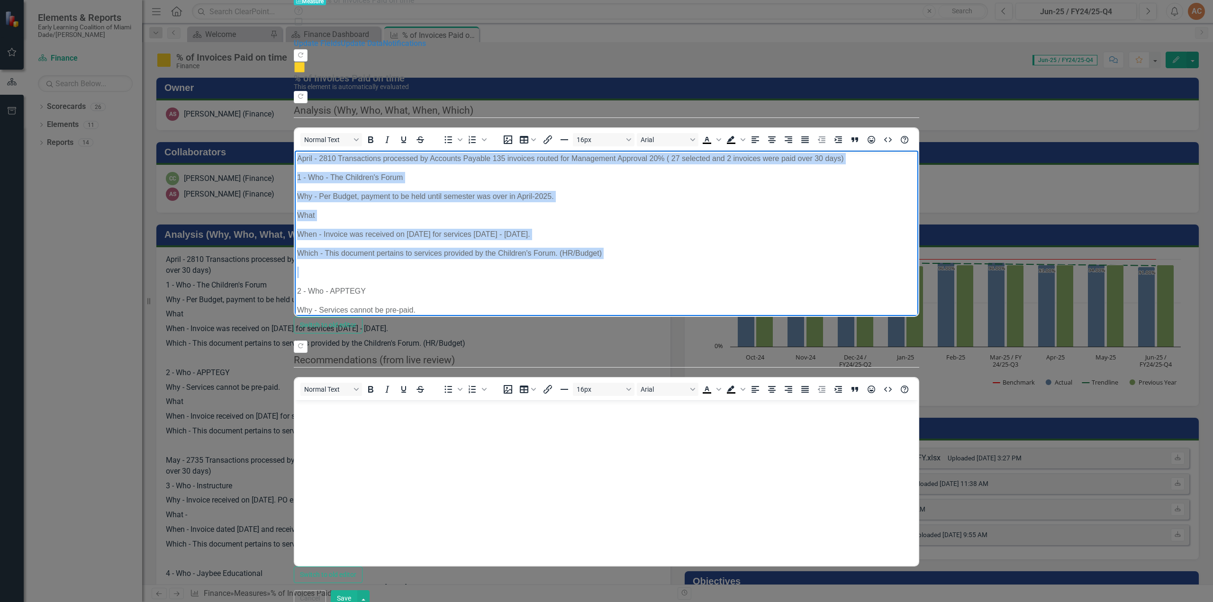
drag, startPoint x: 295, startPoint y: 158, endPoint x: 665, endPoint y: 259, distance: 383.6
click at [665, 259] on body "April - 2810 Transactions processed by Accounts Payable 135 invoices routed for…" at bounding box center [606, 512] width 623 height 725
copy body "April - 2810 Transactions processed by Accounts Payable 135 invoices routed for…"
drag, startPoint x: 892, startPoint y: 222, endPoint x: 877, endPoint y: 214, distance: 17.8
click at [892, 222] on body "April - 2810 Transactions processed by Accounts Payable 135 invoices routed for…" at bounding box center [606, 512] width 623 height 725
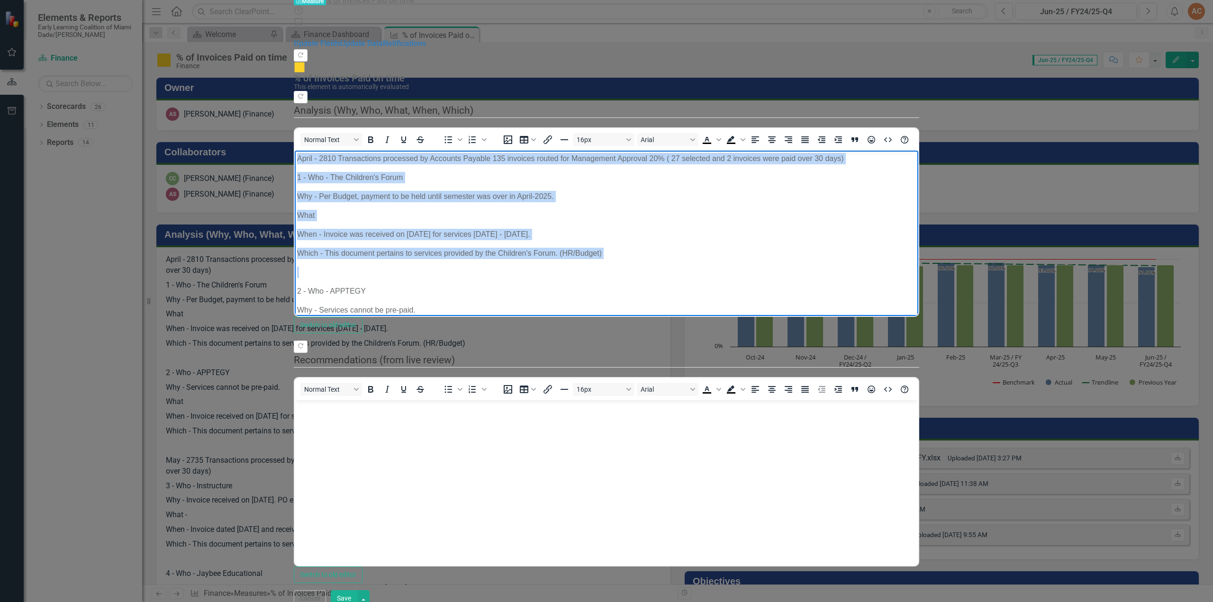
click at [728, 185] on body "April - 2810 Transactions processed by Accounts Payable 135 invoices routed for…" at bounding box center [606, 512] width 623 height 725
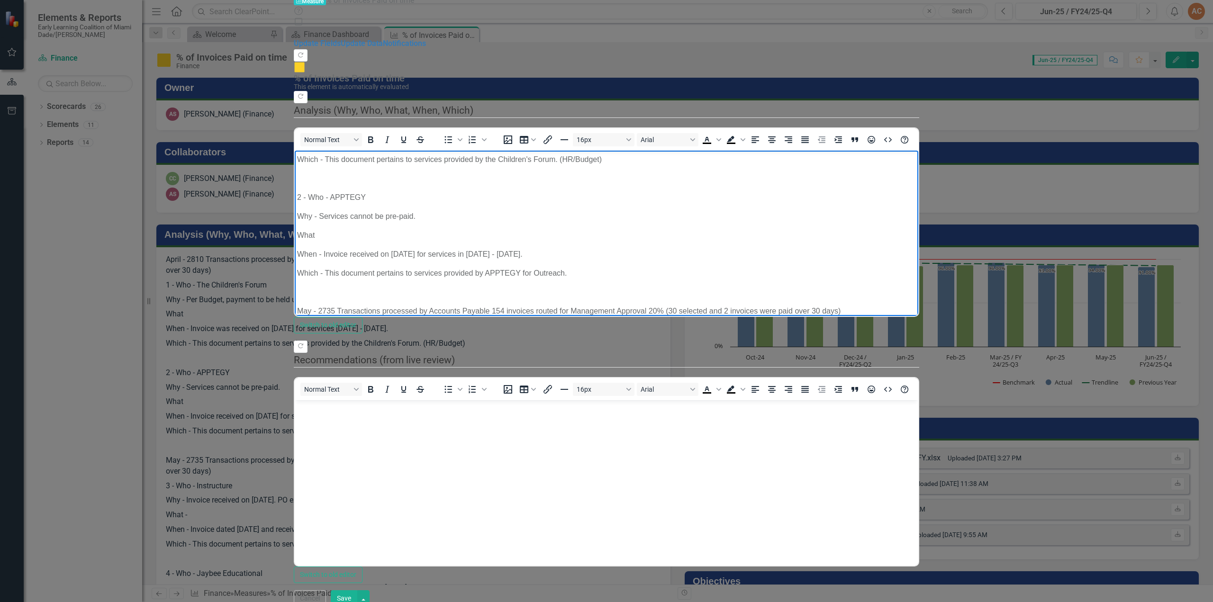
scroll to position [95, 0]
click at [359, 228] on p "What" at bounding box center [606, 233] width 619 height 11
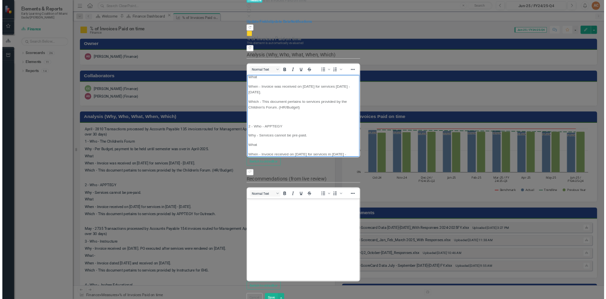
scroll to position [106, 0]
